Goal: Task Accomplishment & Management: Use online tool/utility

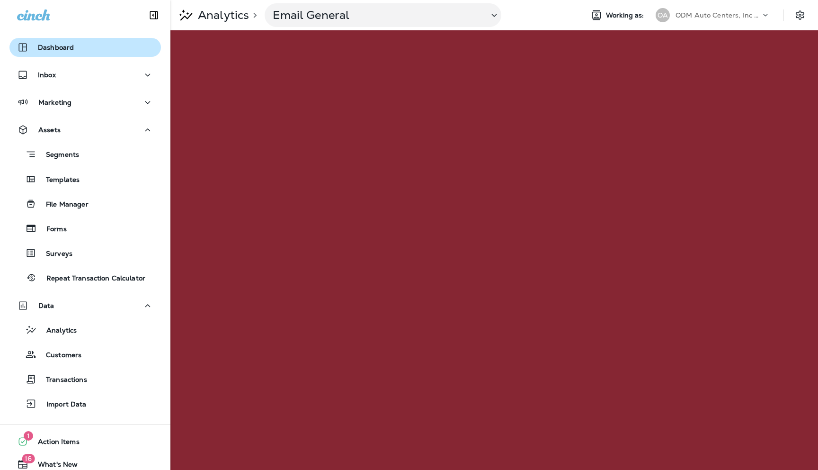
click at [55, 48] on p "Dashboard" at bounding box center [56, 48] width 36 height 8
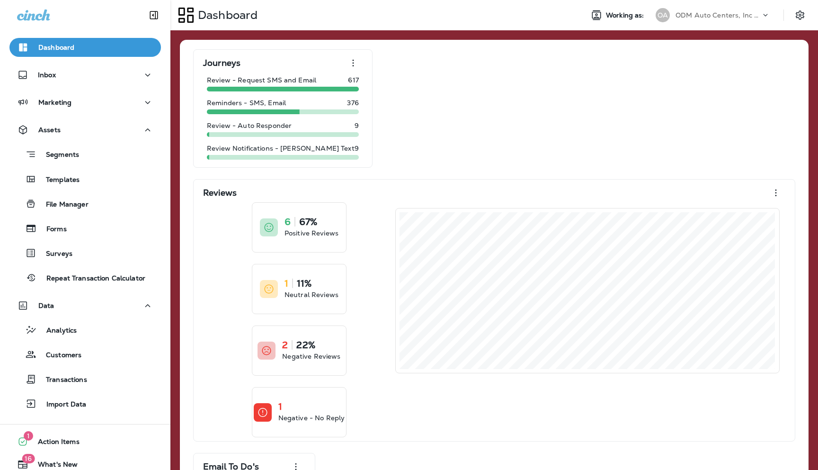
click at [700, 16] on p "ODM Auto Centers, Inc DBA Jiffy Lube" at bounding box center [718, 15] width 85 height 8
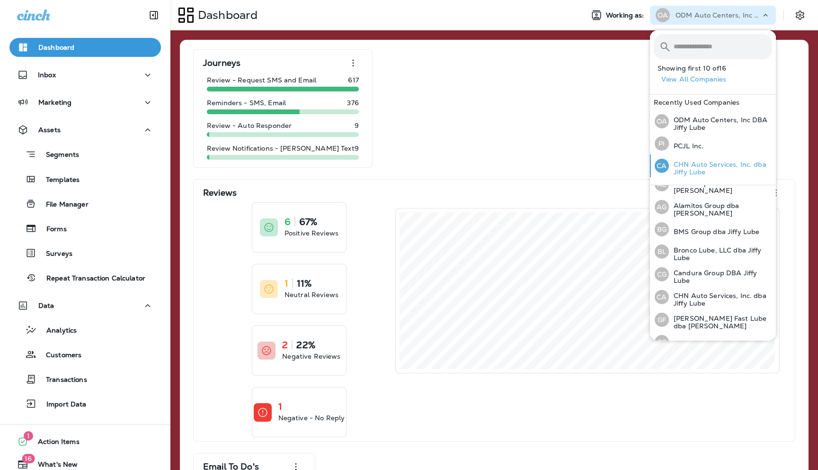
scroll to position [18, 0]
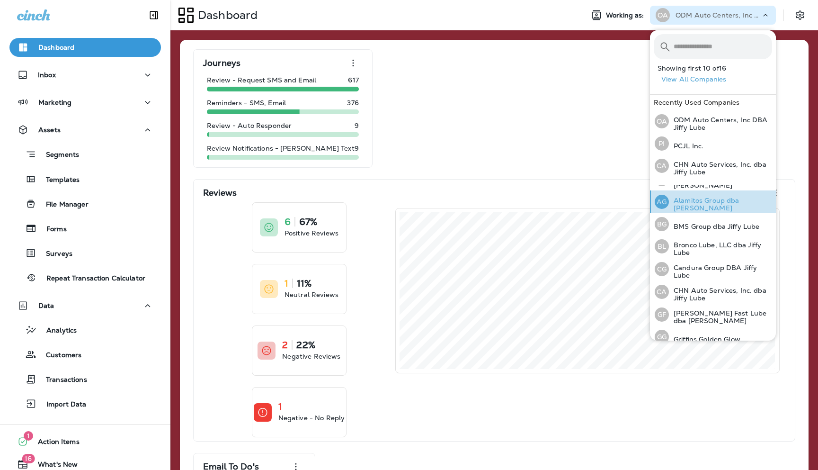
click at [682, 205] on p "Alamitos Group dba [PERSON_NAME]" at bounding box center [720, 203] width 103 height 15
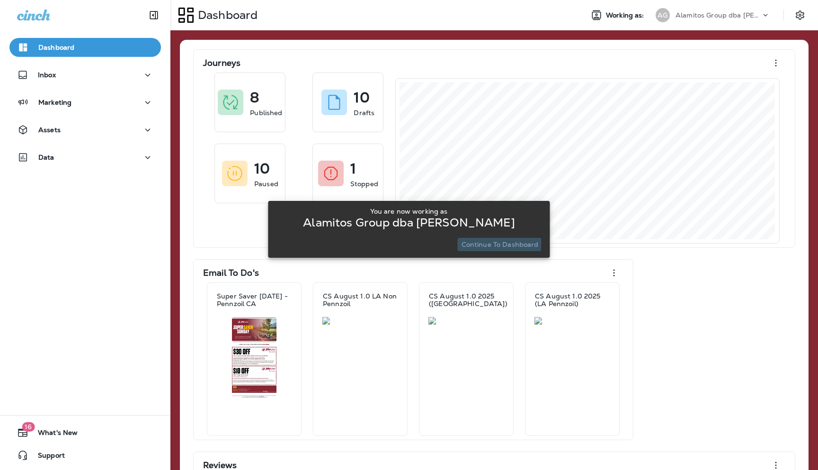
click at [482, 243] on p "Continue to Dashboard" at bounding box center [500, 245] width 77 height 8
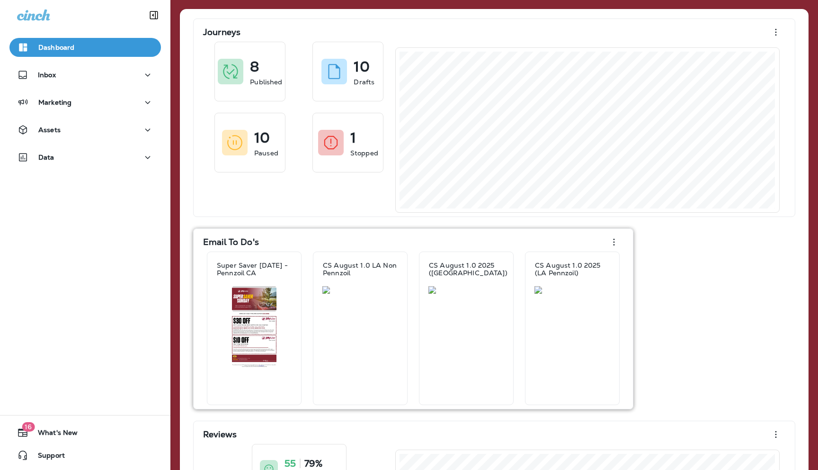
scroll to position [35, 0]
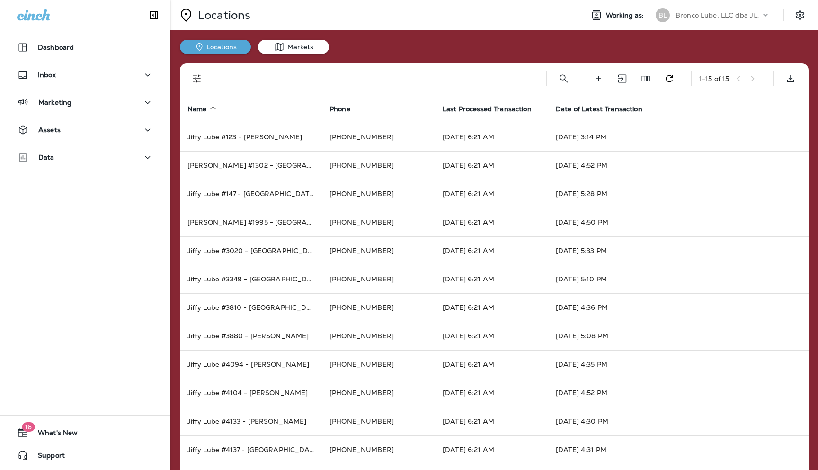
scroll to position [89, 0]
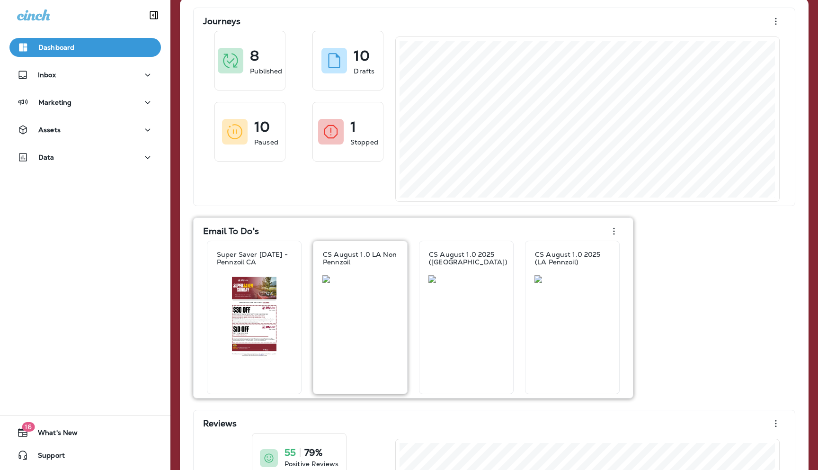
scroll to position [51, 0]
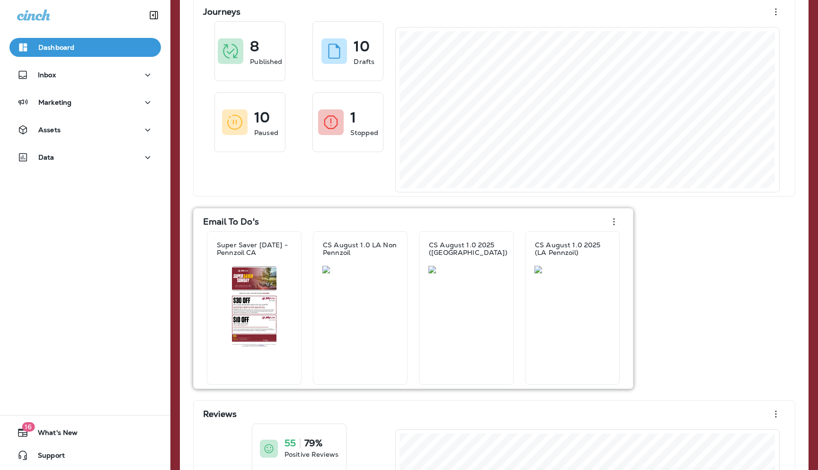
click at [240, 220] on p "Email To Do's" at bounding box center [231, 221] width 56 height 9
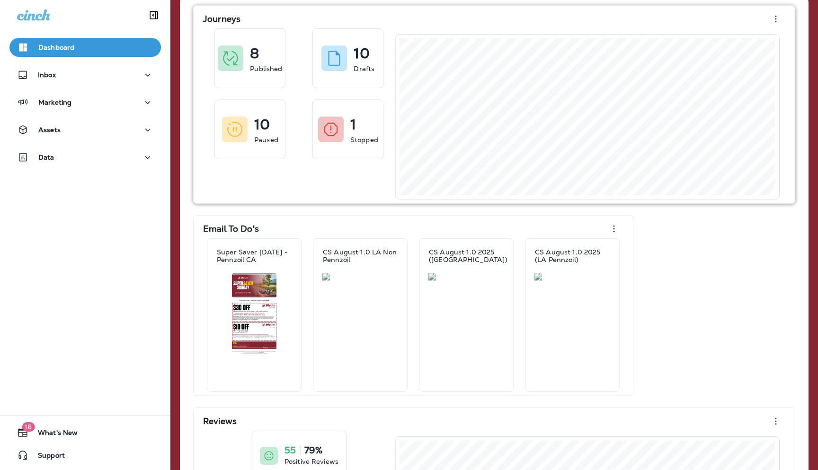
scroll to position [0, 0]
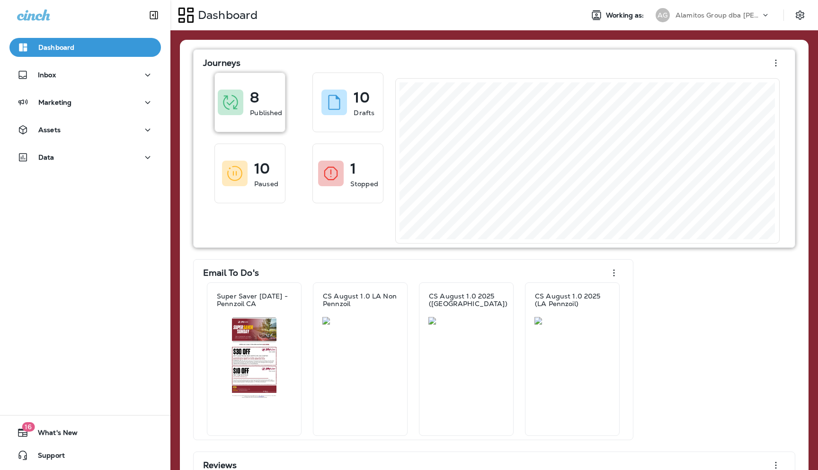
click at [257, 102] on p "8" at bounding box center [254, 97] width 9 height 9
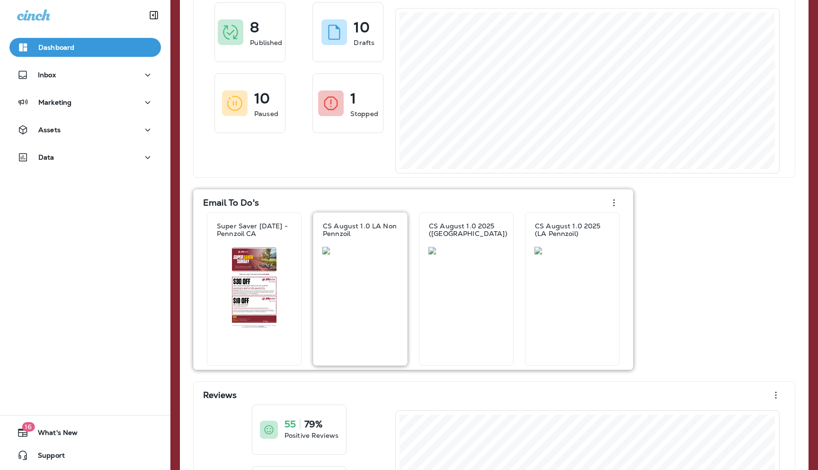
scroll to position [149, 0]
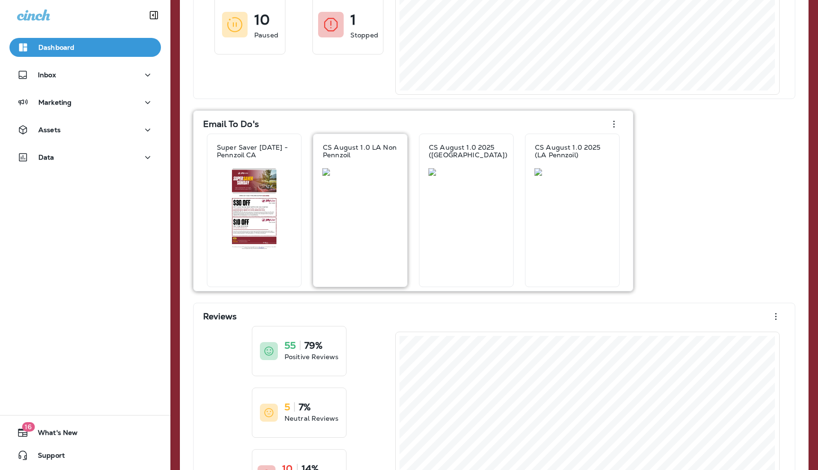
click at [351, 221] on div at bounding box center [360, 227] width 83 height 118
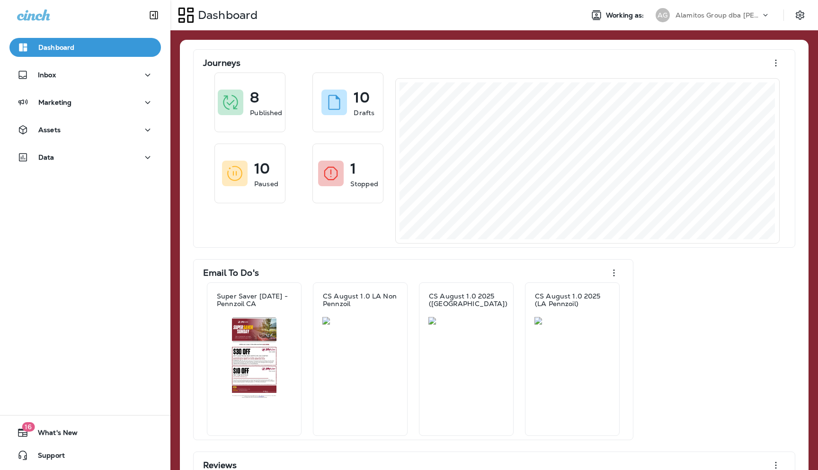
click at [707, 18] on p "Alamitos Group dba [PERSON_NAME]" at bounding box center [718, 15] width 85 height 8
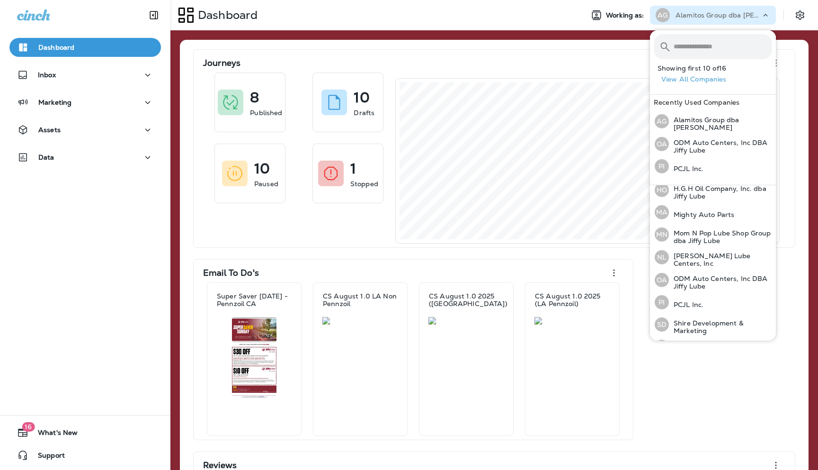
scroll to position [202, 0]
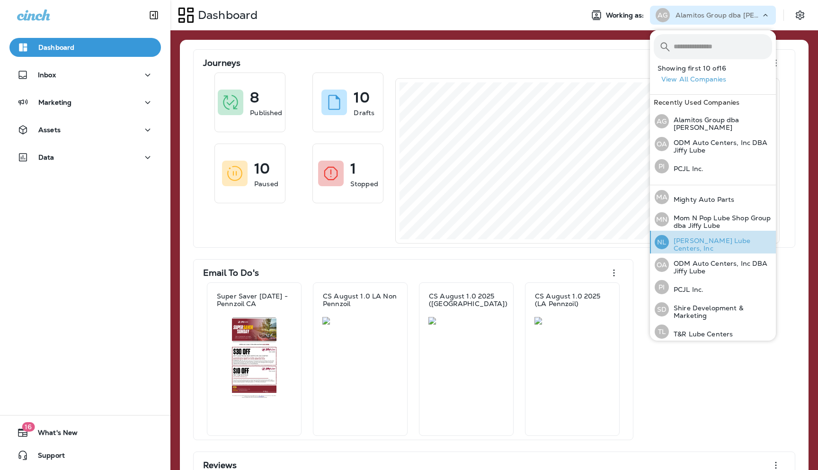
click at [682, 240] on p "[PERSON_NAME] Lube Centers, Inc" at bounding box center [720, 244] width 103 height 15
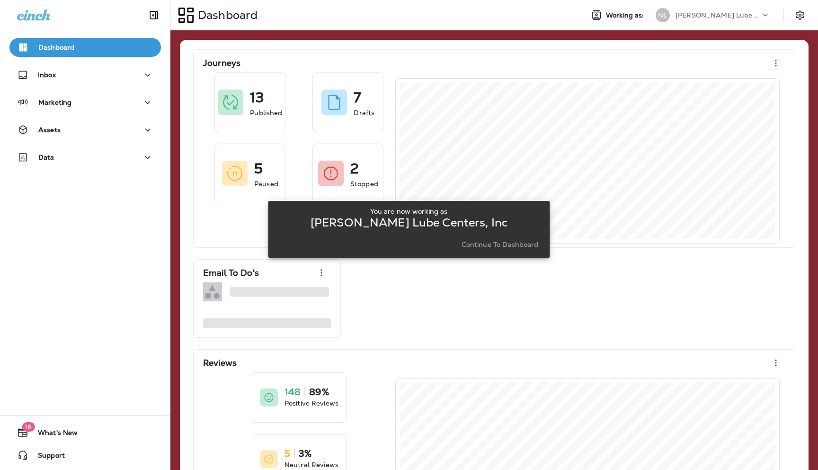
click at [498, 243] on p "Continue to Dashboard" at bounding box center [500, 245] width 77 height 8
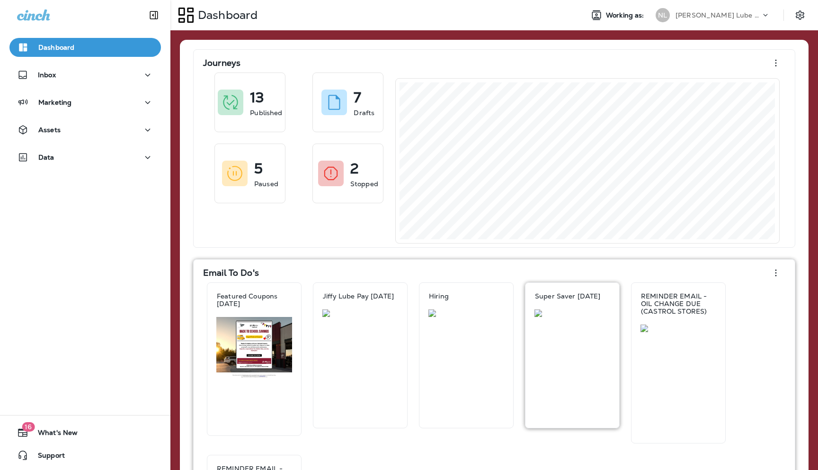
click at [560, 355] on div at bounding box center [572, 368] width 83 height 118
click at [470, 366] on div at bounding box center [466, 368] width 83 height 118
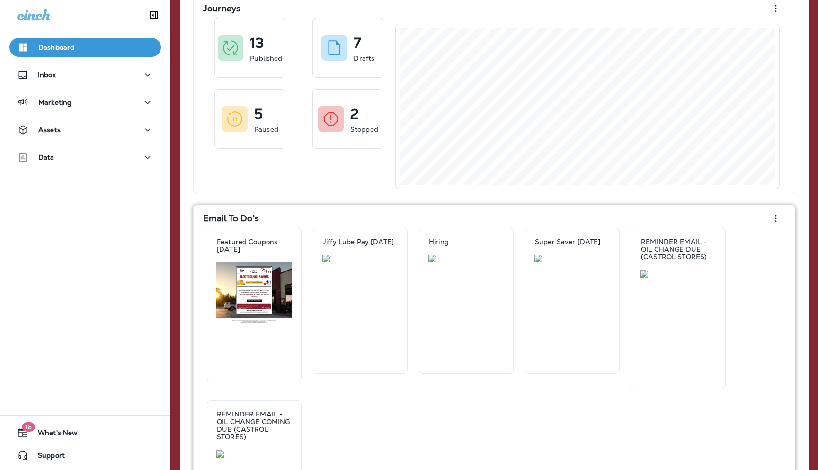
scroll to position [92, 0]
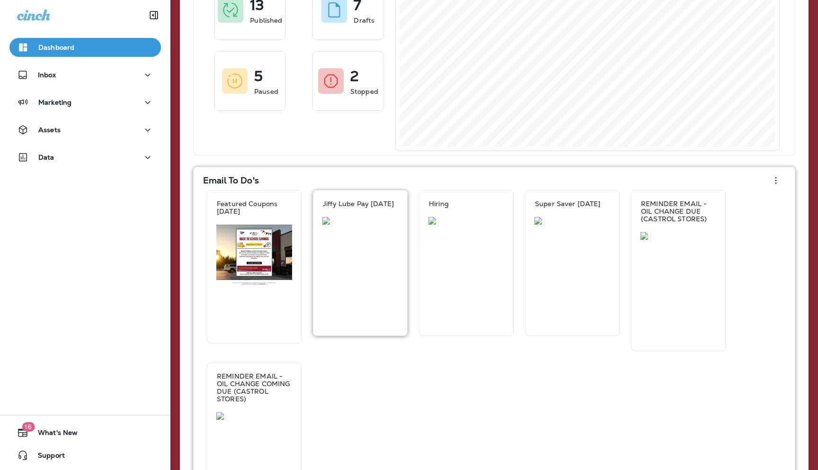
click at [350, 288] on div at bounding box center [360, 276] width 83 height 118
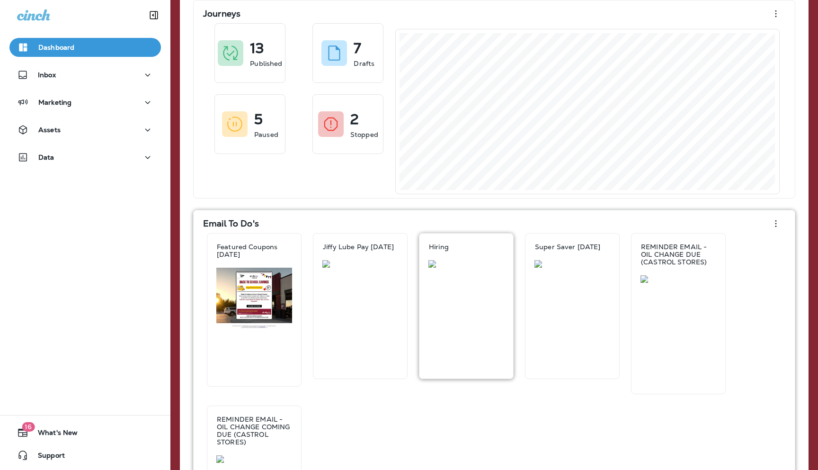
scroll to position [56, 0]
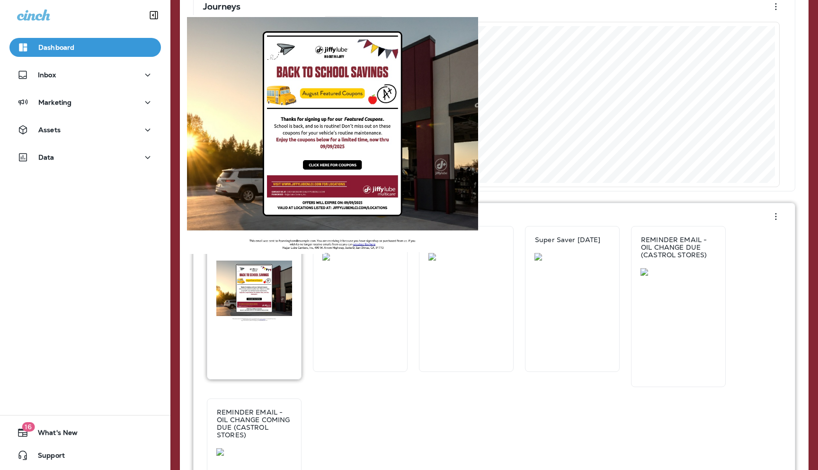
click at [249, 315] on img at bounding box center [254, 290] width 76 height 61
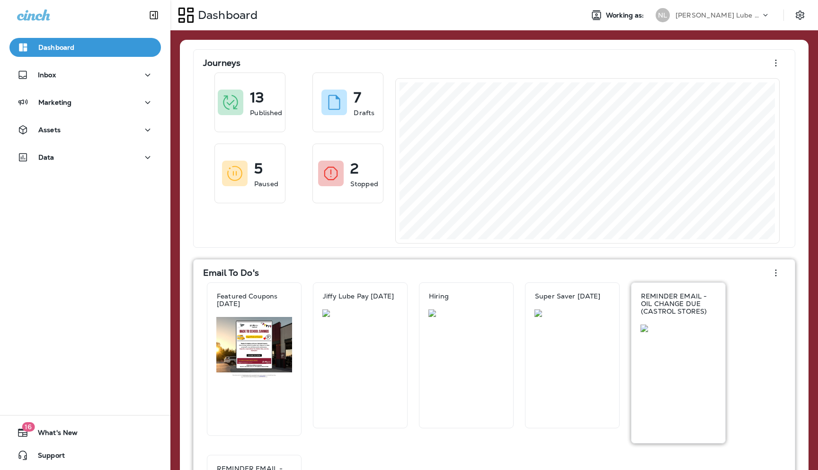
click at [676, 368] on div at bounding box center [678, 383] width 83 height 118
